Goal: Navigation & Orientation: Understand site structure

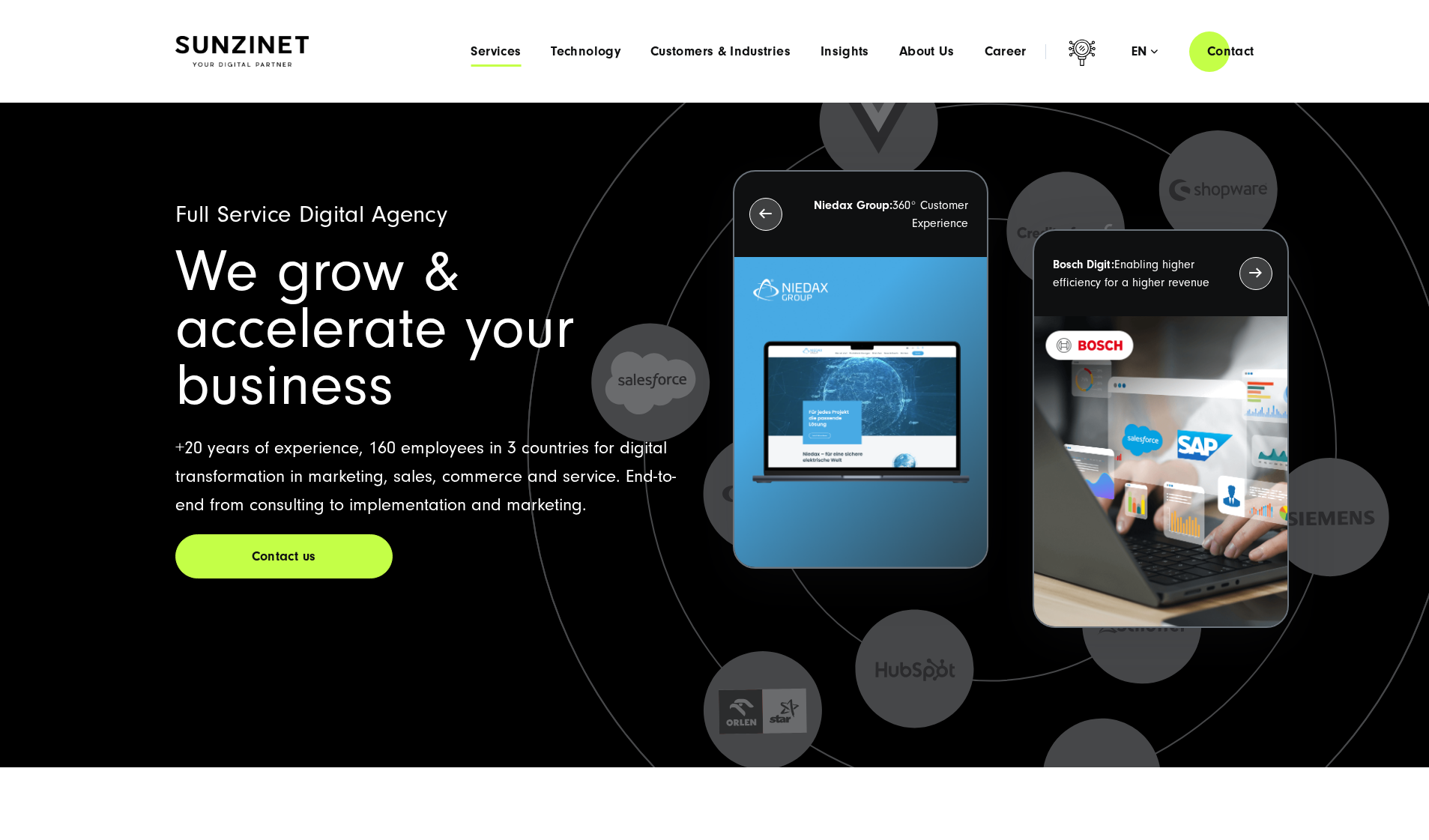
click at [509, 49] on span "Services" at bounding box center [496, 52] width 51 height 15
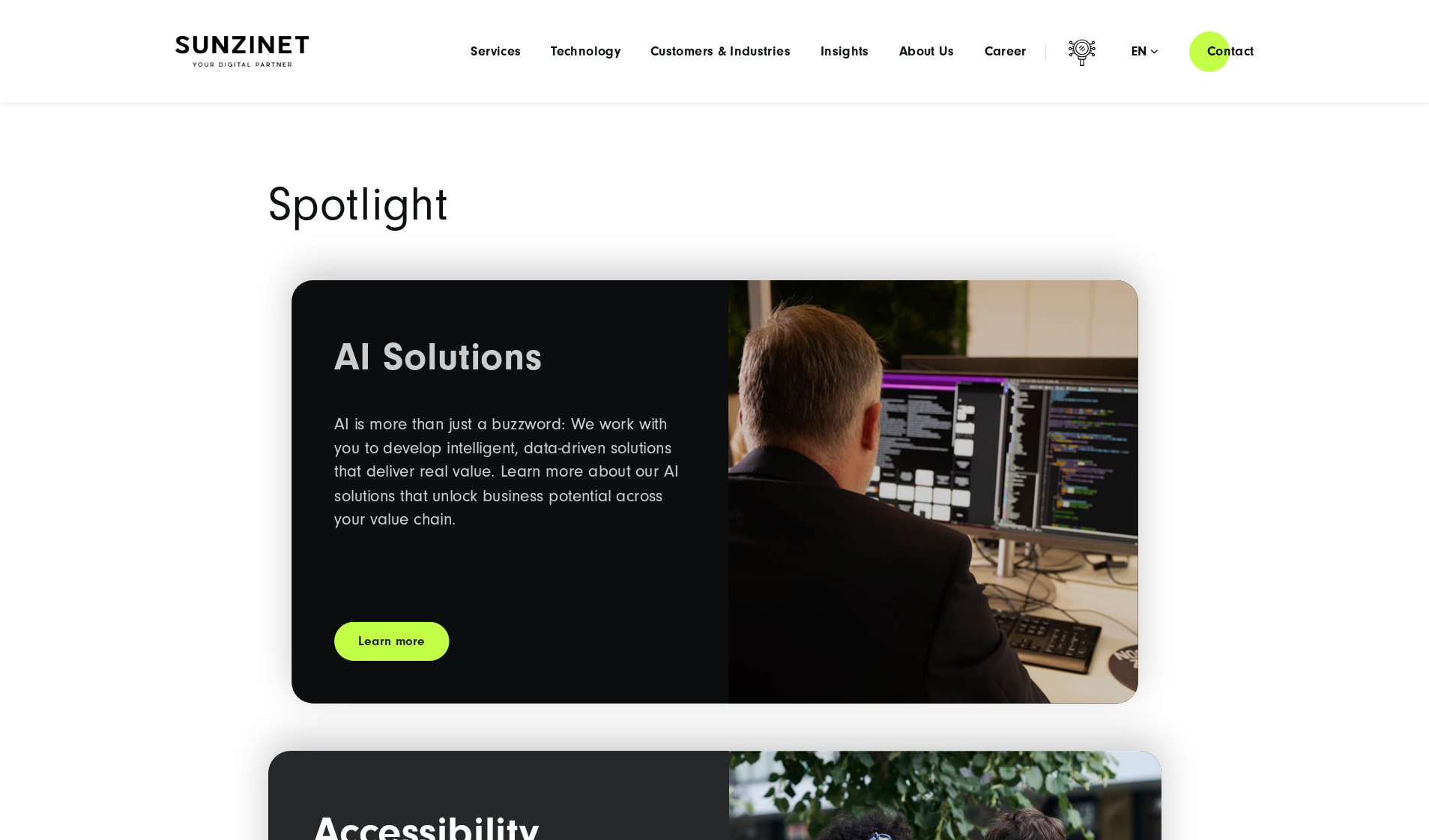
scroll to position [942, 0]
